Goal: Transaction & Acquisition: Book appointment/travel/reservation

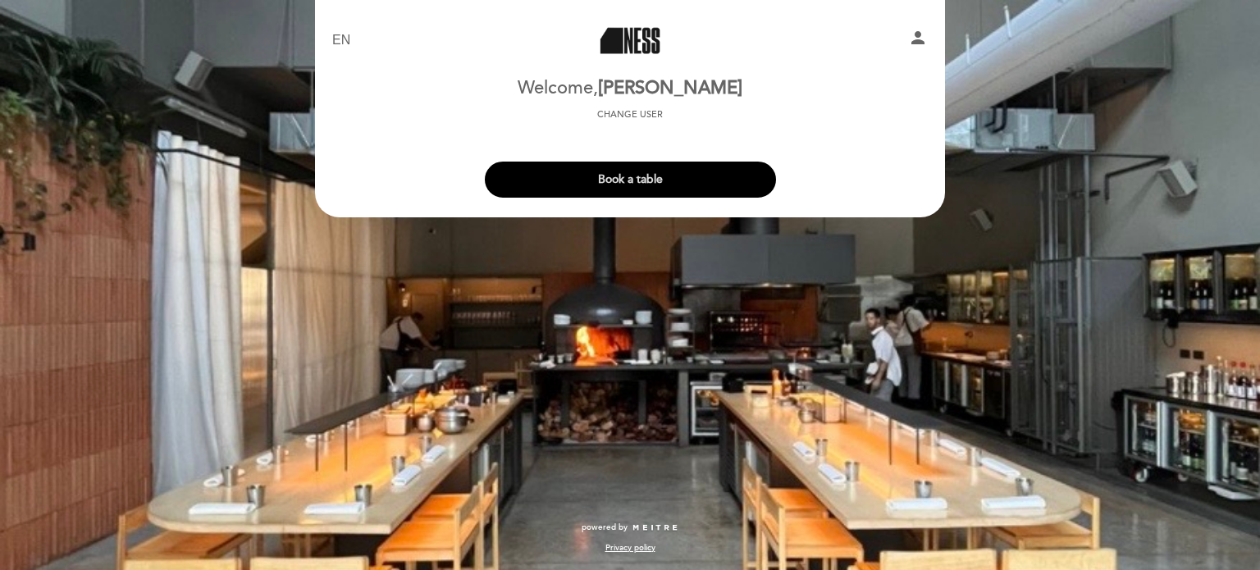
click at [689, 177] on button "Book a table" at bounding box center [630, 180] width 291 height 36
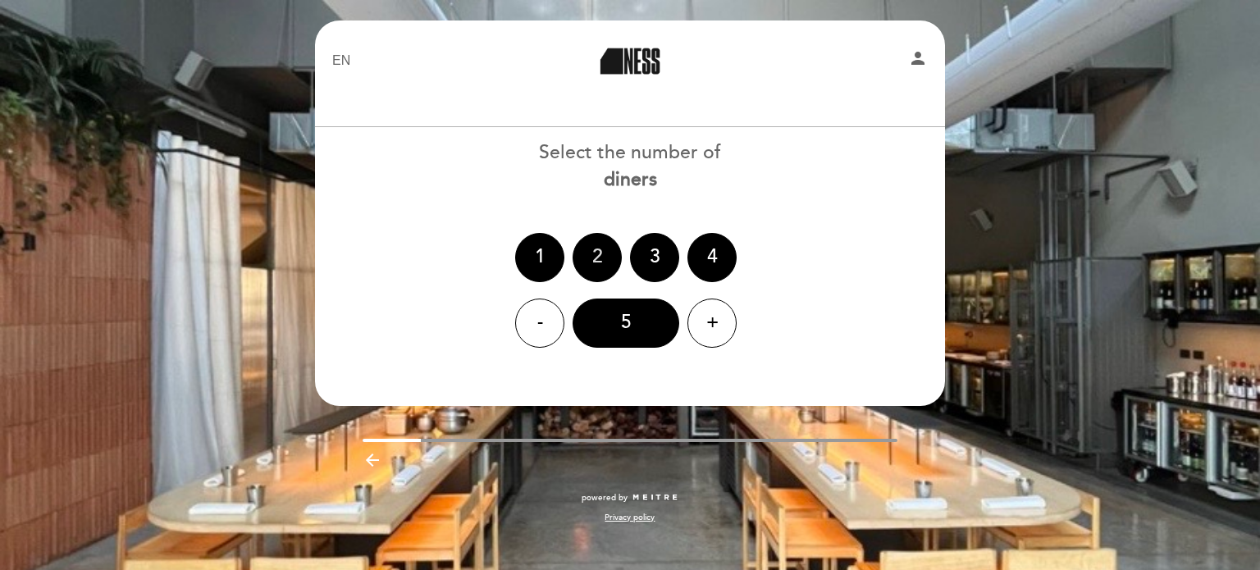
click at [596, 264] on div "2" at bounding box center [597, 257] width 49 height 49
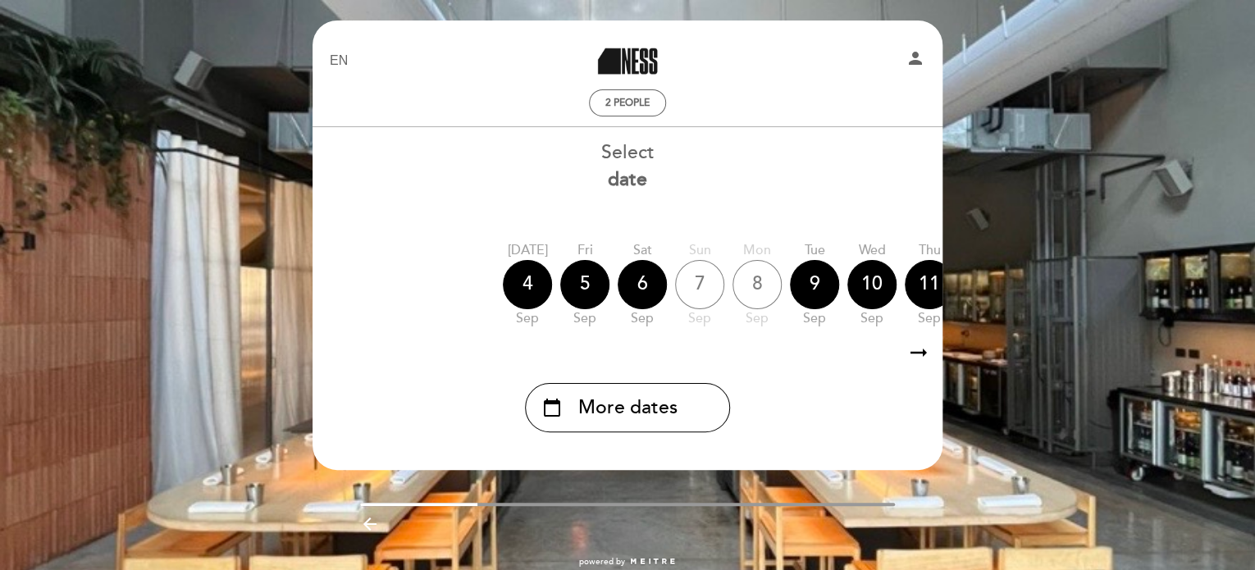
drag, startPoint x: 765, startPoint y: 295, endPoint x: 684, endPoint y: 300, distance: 80.6
click at [684, 300] on div "[DATE] [DATE] [DATE] [DATE] [DATE] [DATE] [DATE] [DATE] [DATE] Fri Sep" at bounding box center [628, 284] width 632 height 103
click at [929, 285] on div "11" at bounding box center [929, 284] width 49 height 49
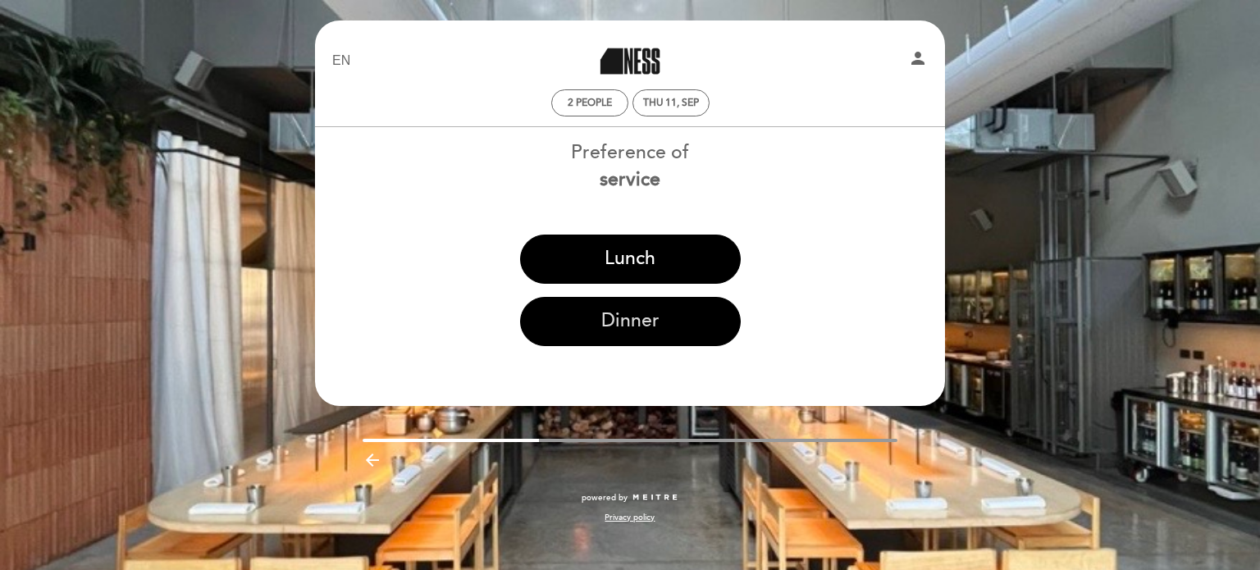
click at [651, 322] on button "Dinner" at bounding box center [630, 321] width 221 height 49
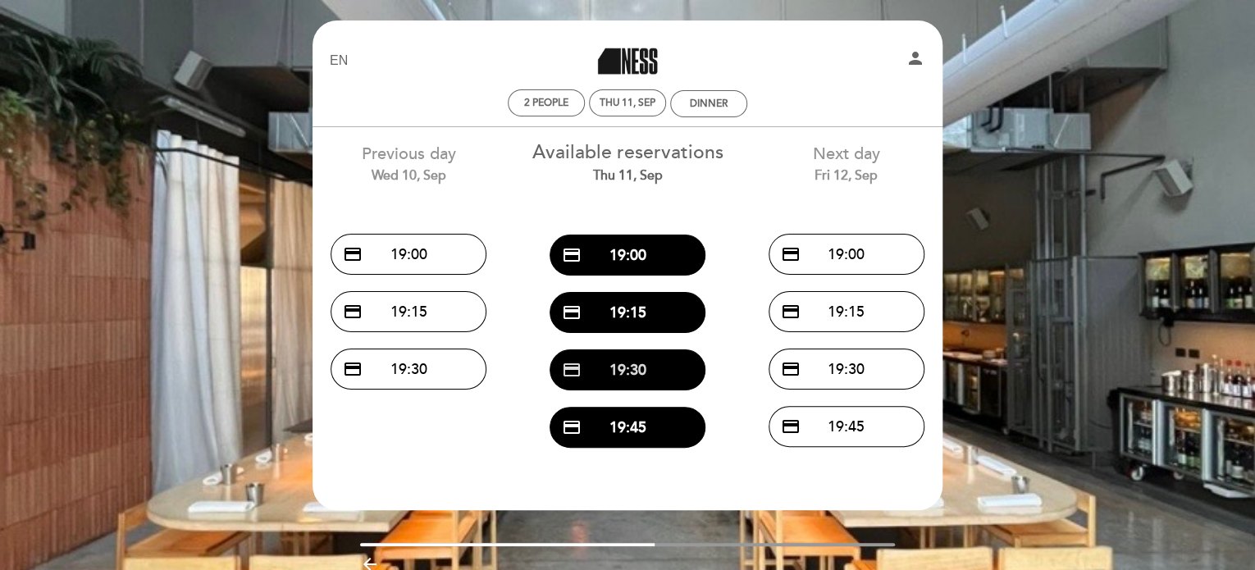
click at [646, 379] on button "credit_card 19:30" at bounding box center [628, 369] width 156 height 41
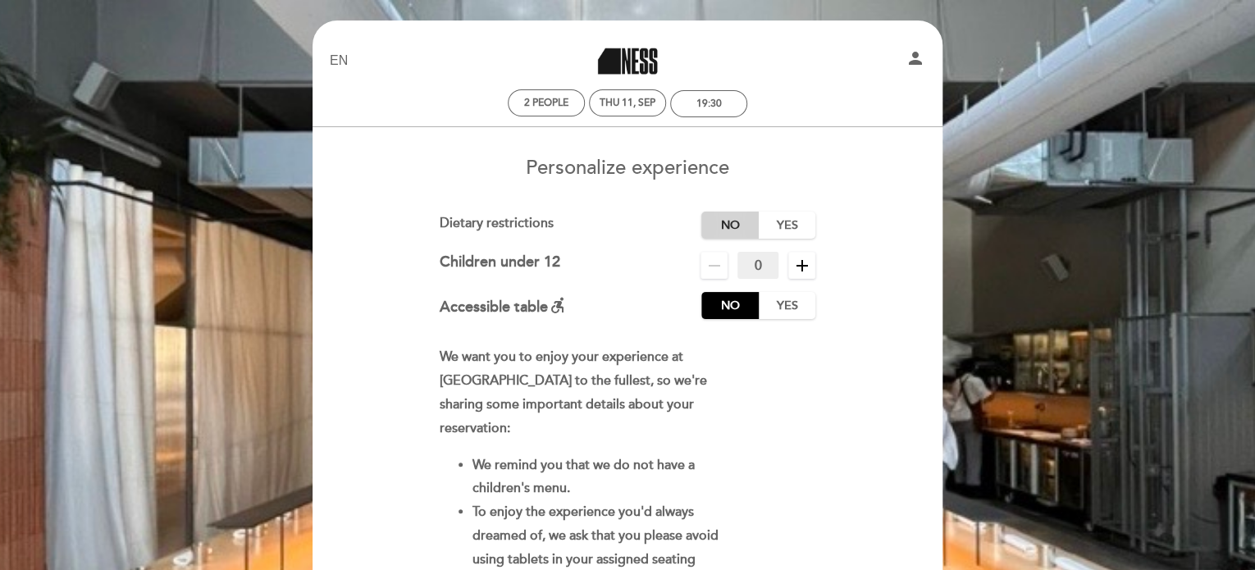
click at [748, 221] on label "No" at bounding box center [729, 225] width 57 height 27
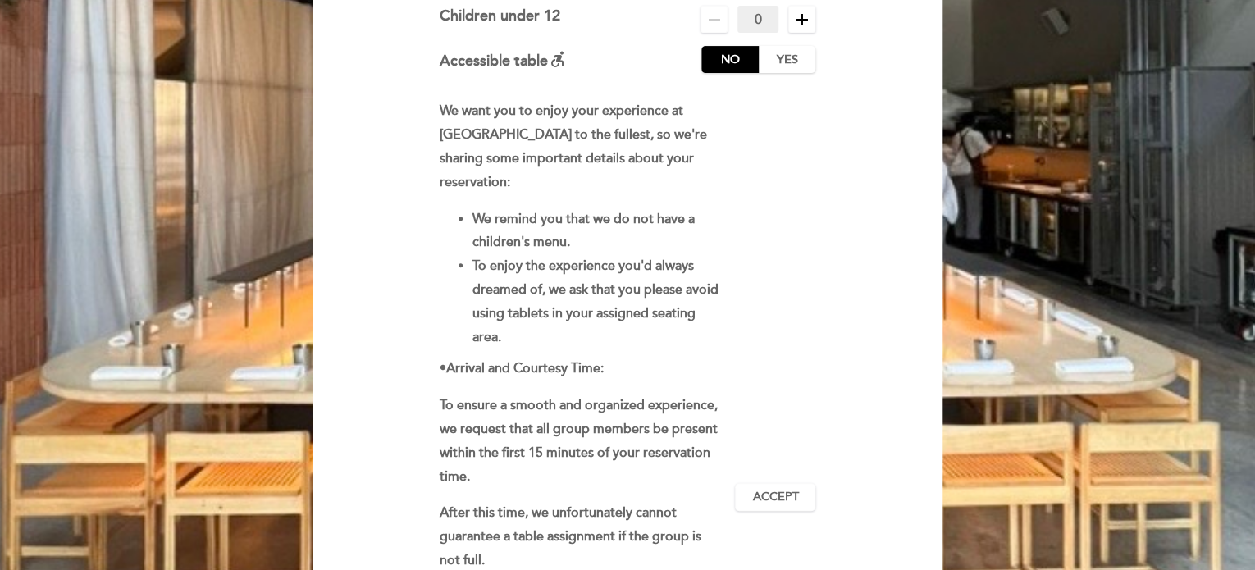
scroll to position [328, 0]
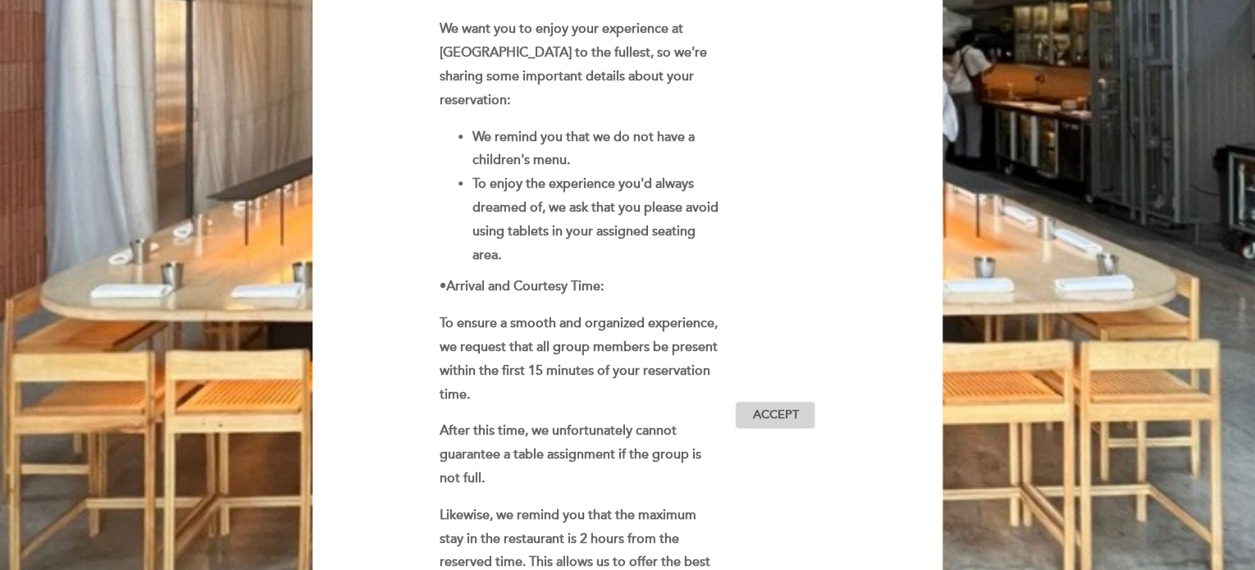
click at [777, 407] on span "Accept" at bounding box center [775, 415] width 46 height 17
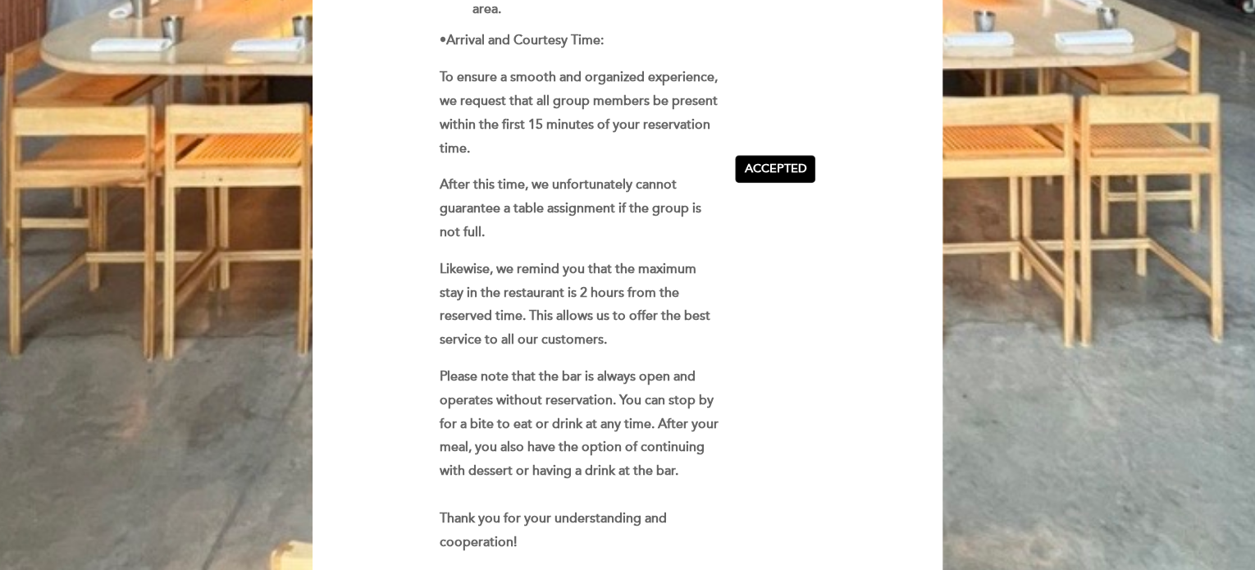
scroll to position [778, 0]
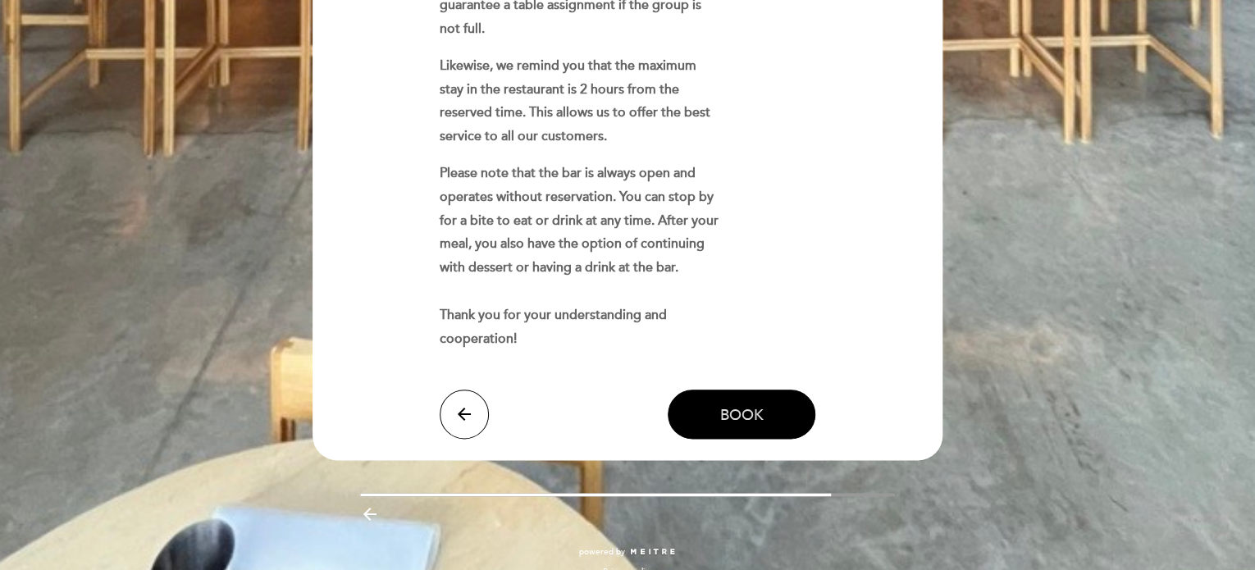
click at [752, 406] on span "Book" at bounding box center [741, 415] width 43 height 18
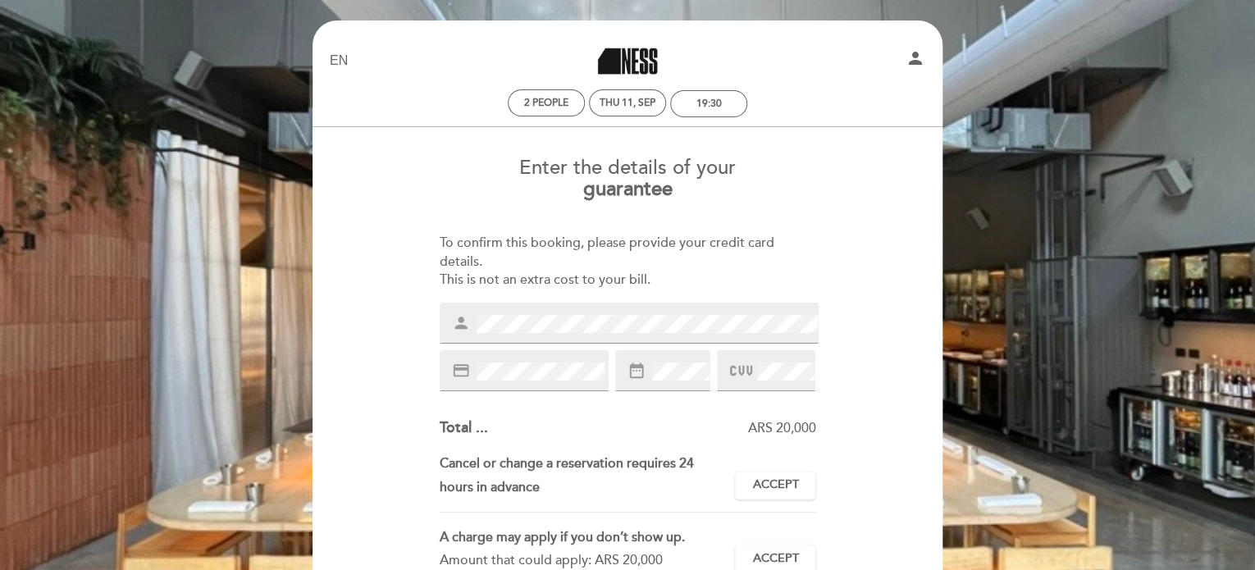
scroll to position [82, 0]
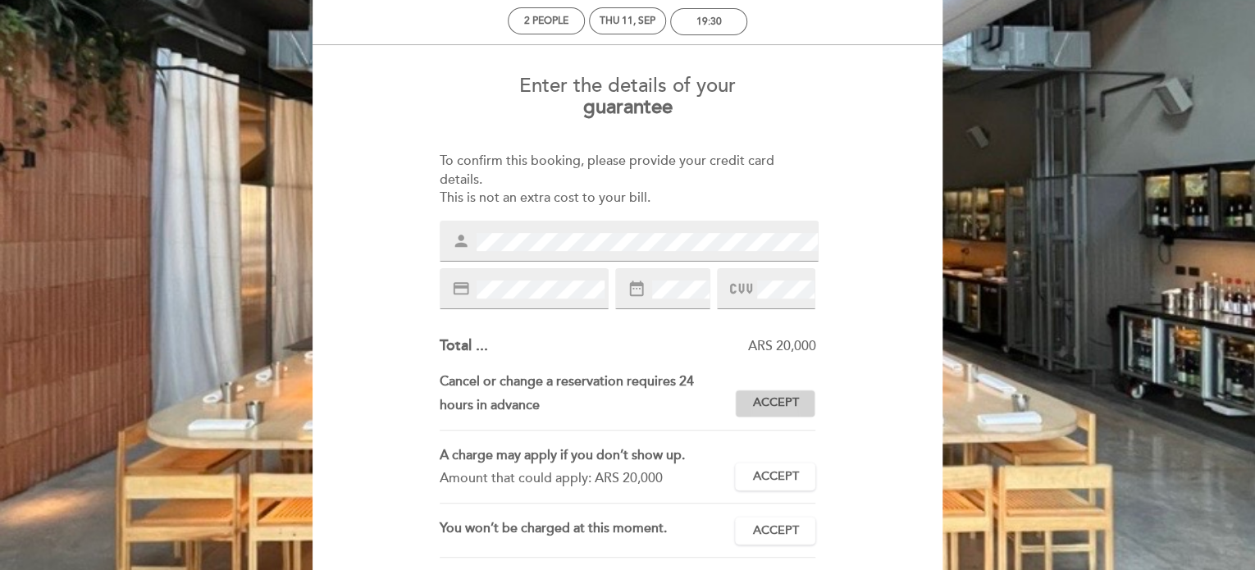
click at [788, 409] on span "Accept" at bounding box center [775, 403] width 46 height 17
click at [788, 468] on span "Accept" at bounding box center [775, 476] width 46 height 17
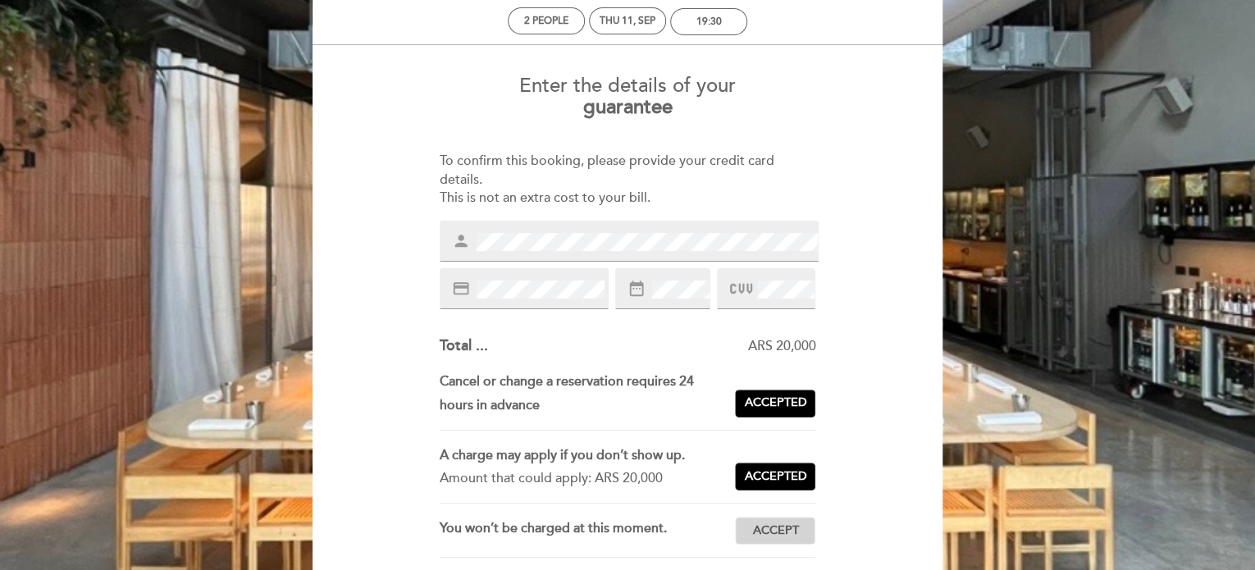
click at [791, 529] on span "Accept" at bounding box center [775, 531] width 46 height 17
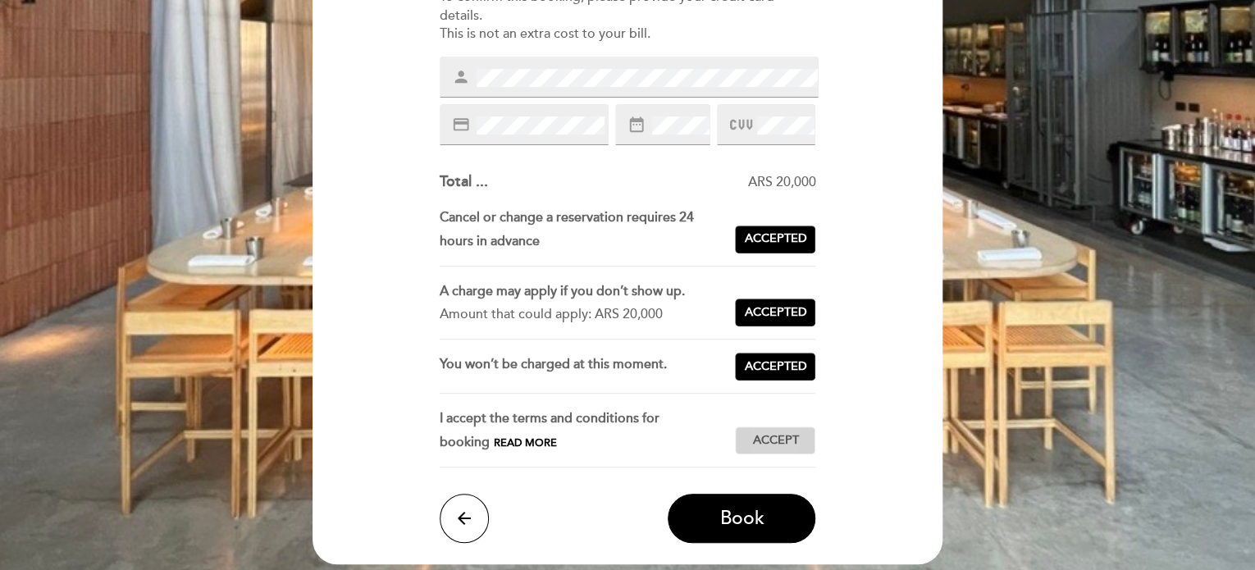
click at [792, 439] on span "Accept" at bounding box center [775, 440] width 46 height 17
click at [762, 523] on span "Book" at bounding box center [741, 518] width 44 height 23
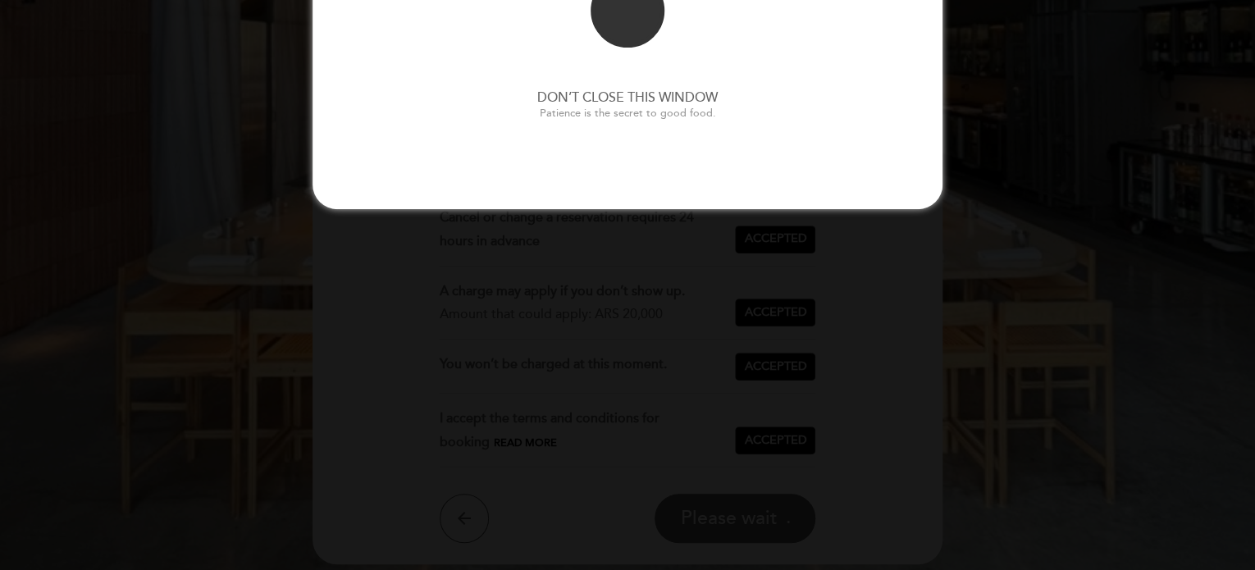
scroll to position [0, 0]
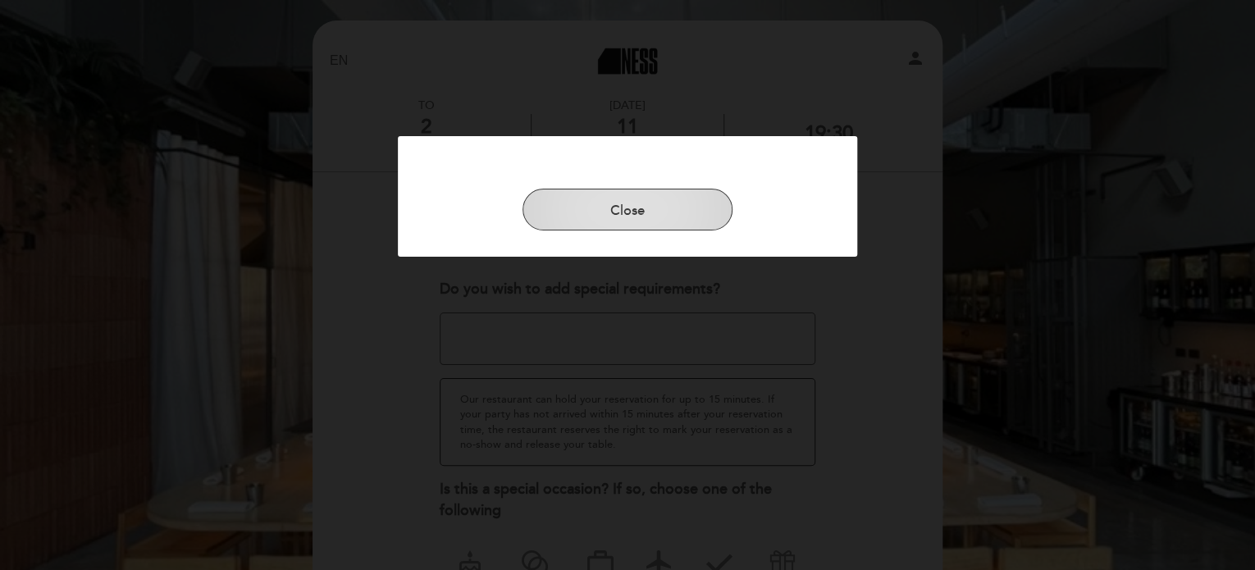
click at [683, 217] on button "Close" at bounding box center [628, 210] width 210 height 43
